Goal: Check status: Check status

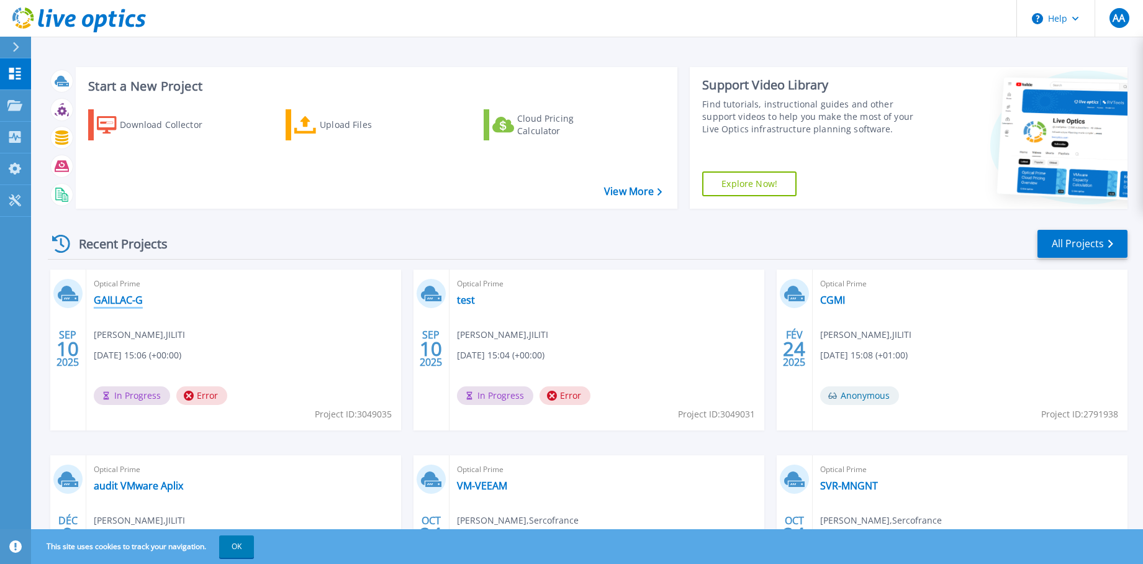
click at [128, 296] on link "GAILLAC-G" at bounding box center [118, 300] width 49 height 12
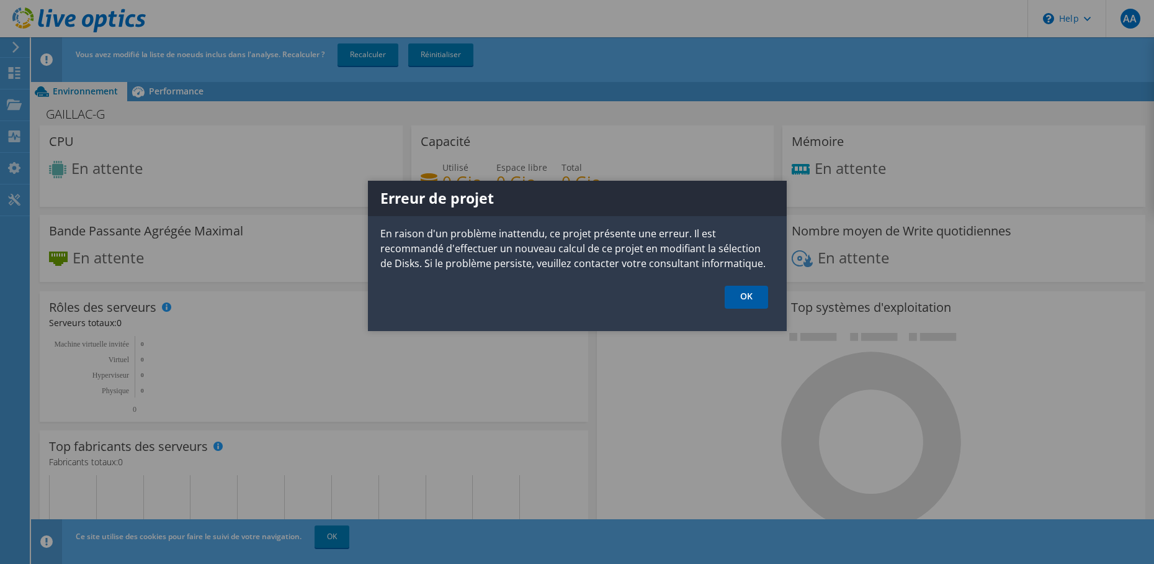
click at [750, 302] on link "OK" at bounding box center [746, 296] width 43 height 23
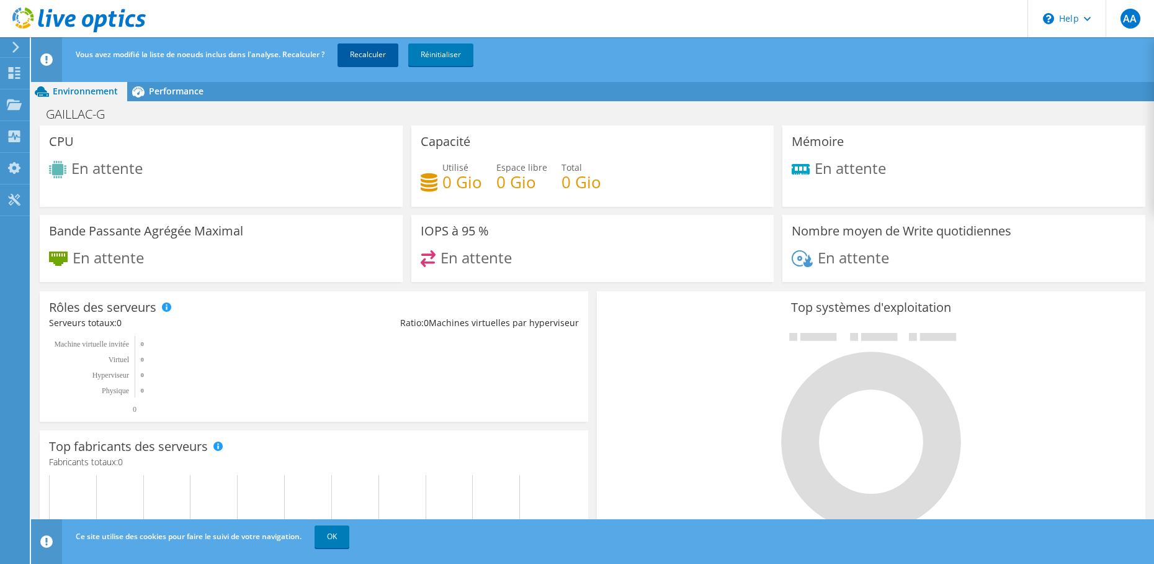
click at [370, 54] on link "Recalculer" at bounding box center [368, 54] width 61 height 22
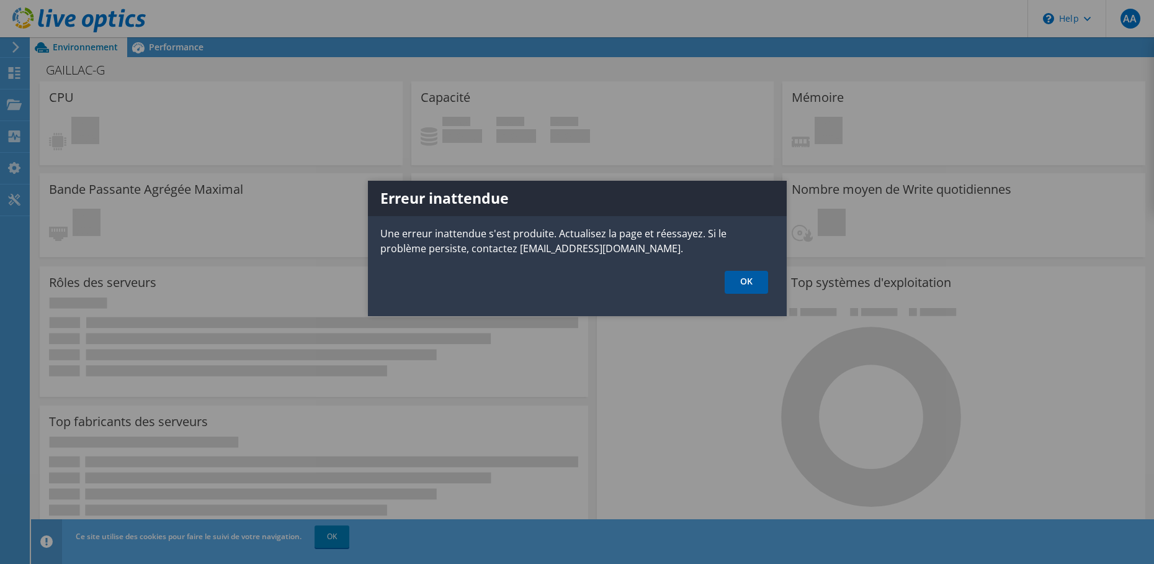
click at [748, 279] on link "OK" at bounding box center [746, 282] width 43 height 23
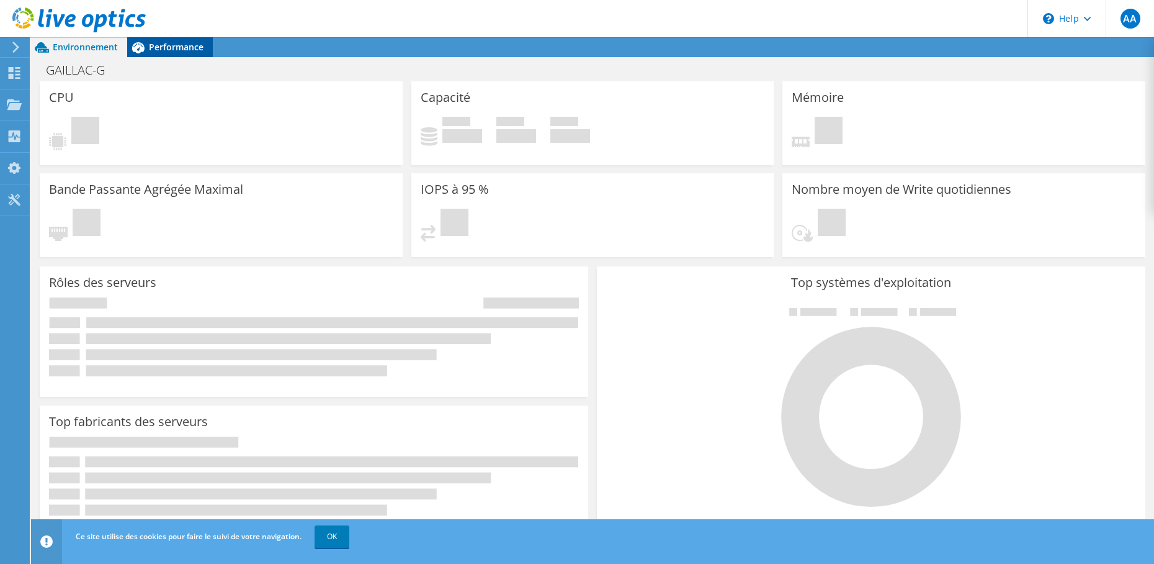
click at [166, 46] on span "Performance" at bounding box center [176, 47] width 55 height 12
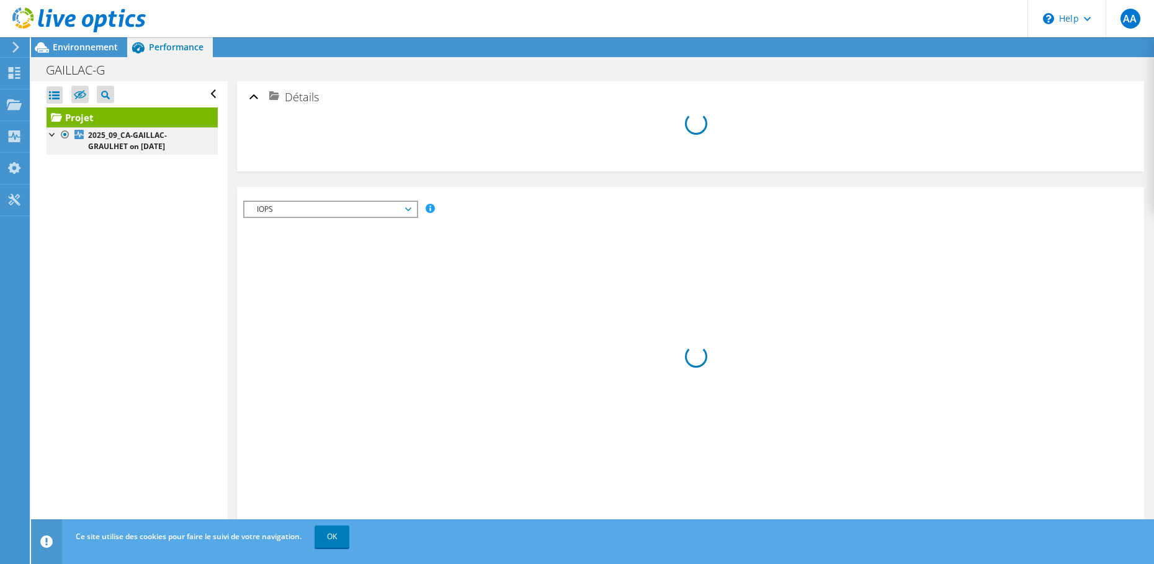
click at [52, 133] on div at bounding box center [53, 133] width 12 height 12
click at [330, 538] on link "OK" at bounding box center [332, 536] width 35 height 22
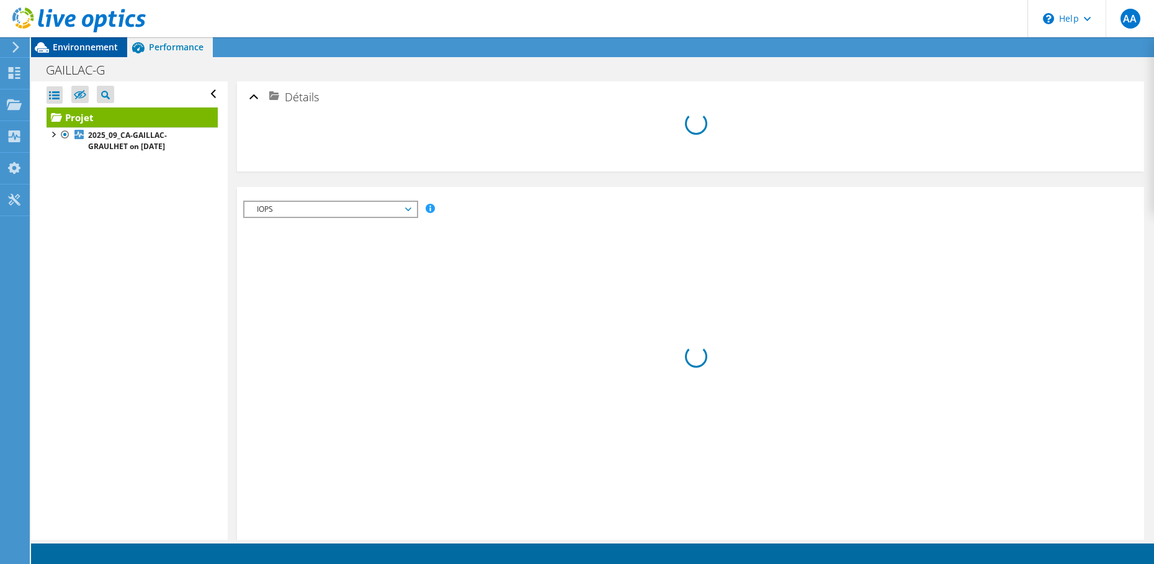
click at [65, 43] on span "Environnement" at bounding box center [85, 47] width 65 height 12
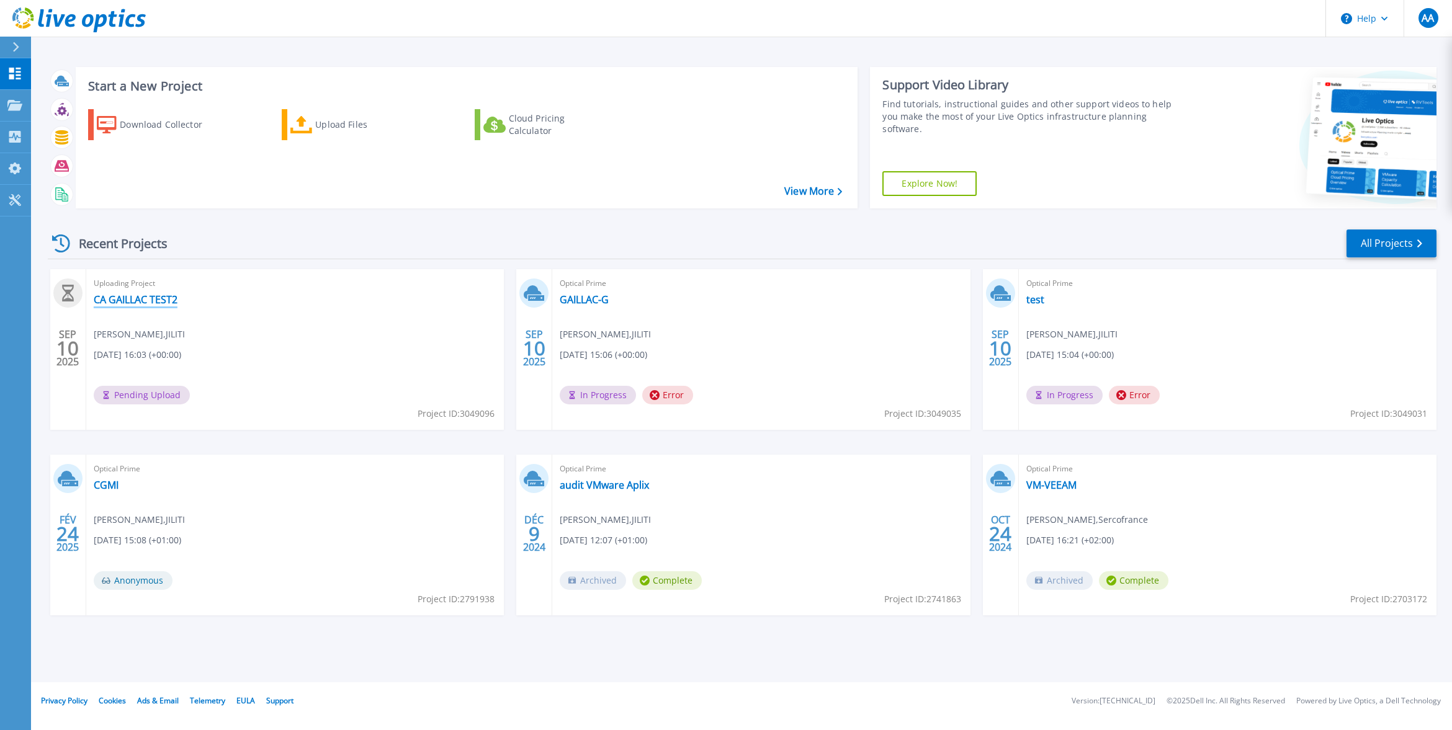
click at [137, 300] on link "CA GAILLAC TEST2" at bounding box center [136, 300] width 84 height 12
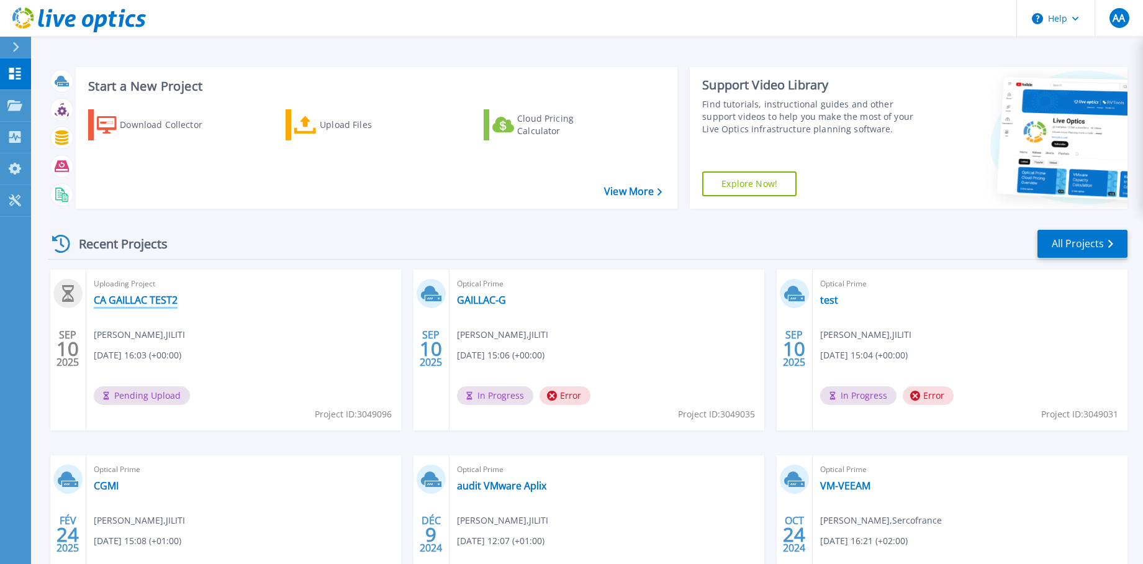
click at [153, 302] on link "CA GAILLAC TEST2" at bounding box center [136, 300] width 84 height 12
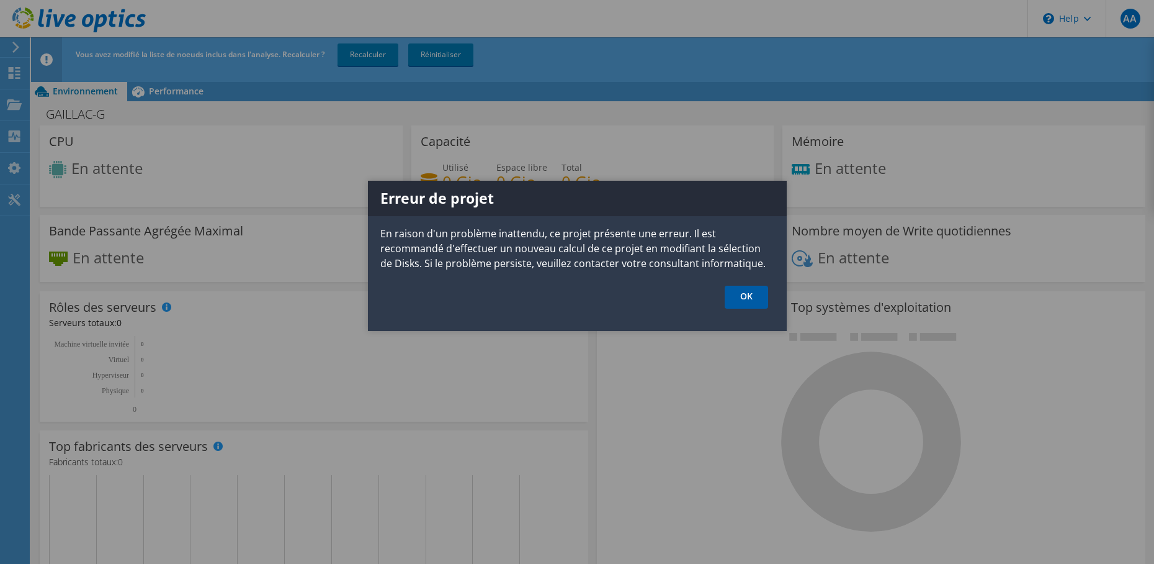
click at [742, 298] on link "OK" at bounding box center [746, 296] width 43 height 23
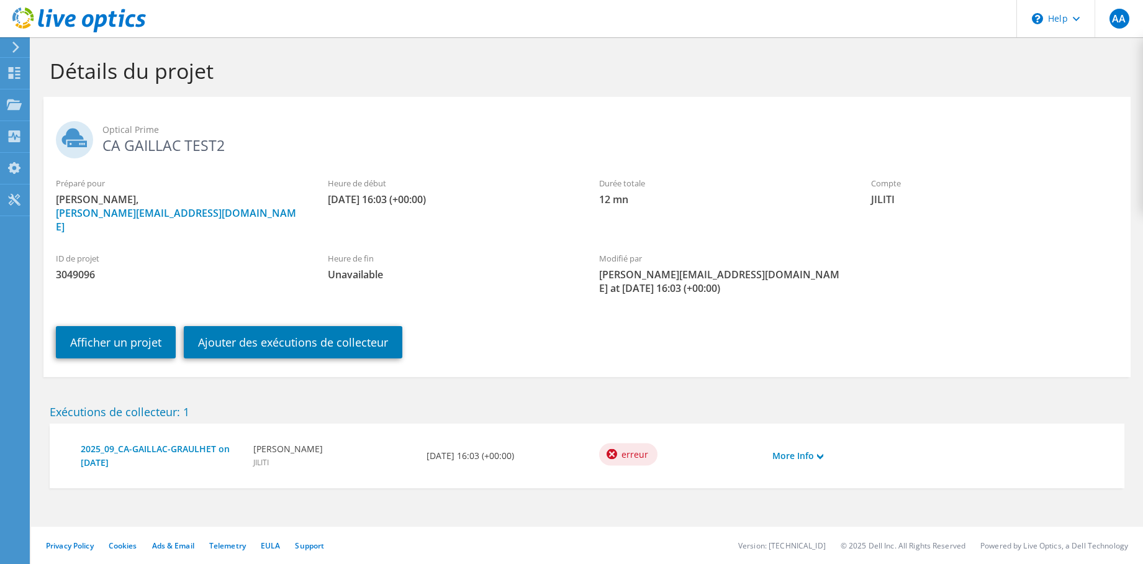
click at [65, 32] on icon at bounding box center [78, 19] width 133 height 25
